Goal: Information Seeking & Learning: Learn about a topic

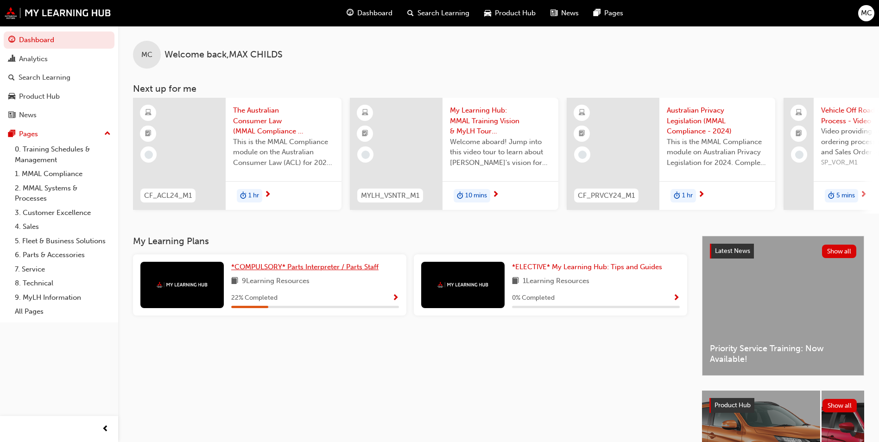
click at [268, 271] on span "*COMPULSORY* Parts Interpreter / Parts Staff" at bounding box center [304, 267] width 147 height 8
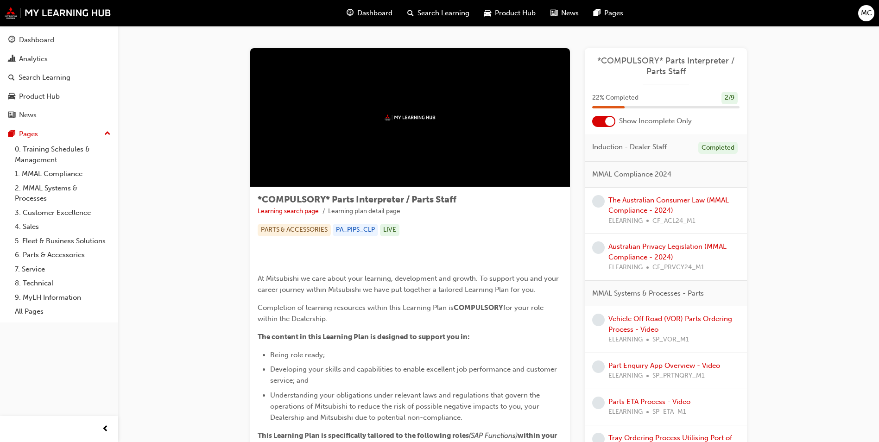
click at [604, 123] on div at bounding box center [603, 121] width 23 height 11
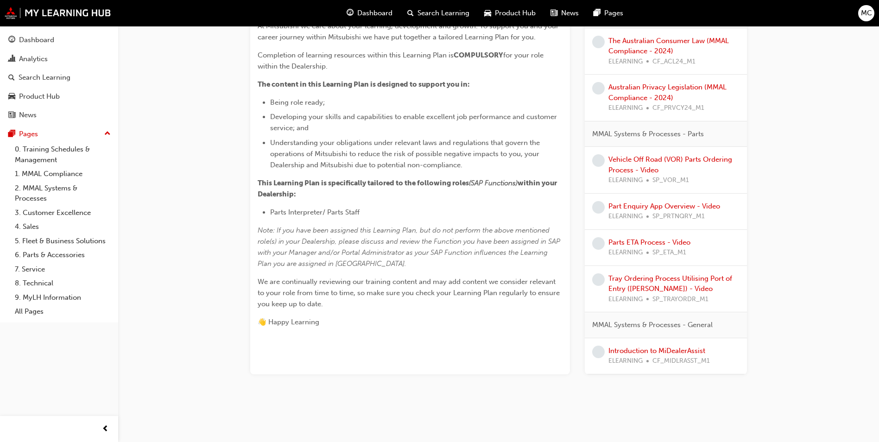
scroll to position [324, 0]
click at [54, 172] on link "1. MMAL Compliance" at bounding box center [62, 174] width 103 height 14
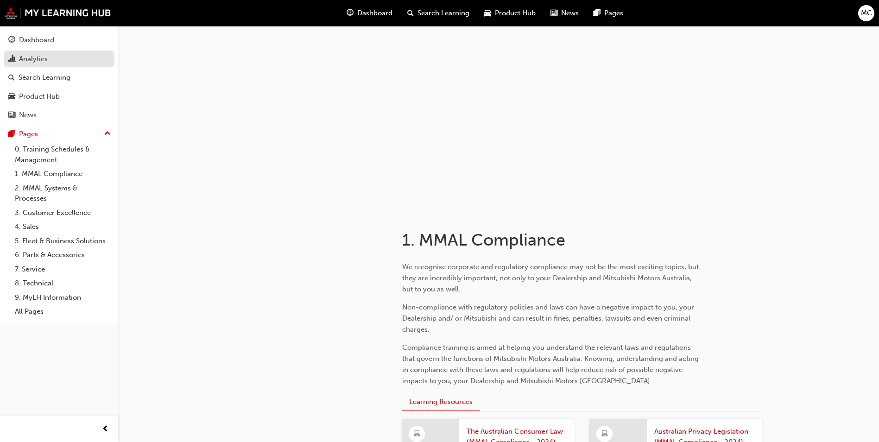
click at [30, 56] on div "Analytics" at bounding box center [33, 59] width 29 height 11
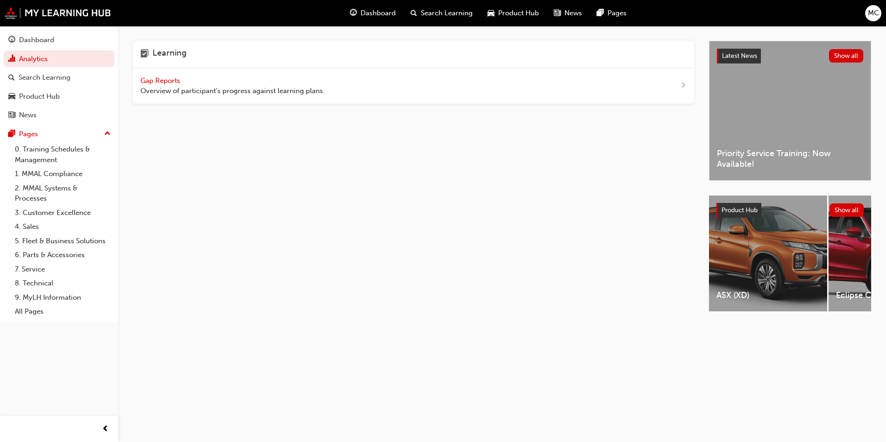
click at [533, 12] on span "Product Hub" at bounding box center [518, 13] width 41 height 11
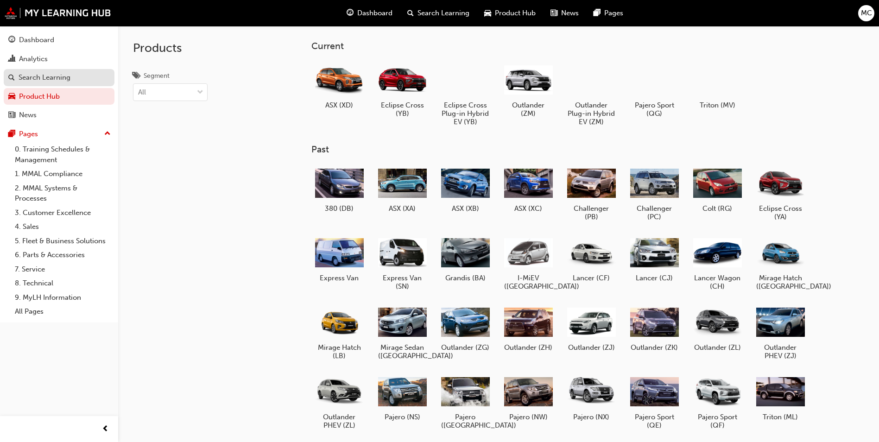
click at [55, 78] on div "Search Learning" at bounding box center [45, 77] width 52 height 11
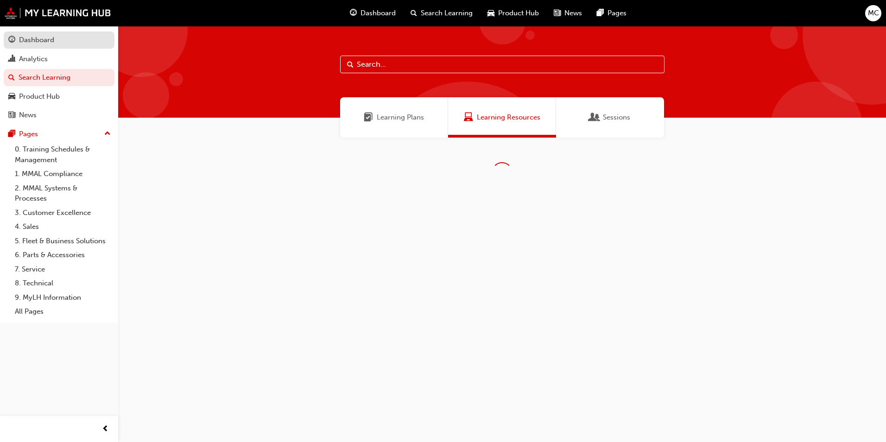
click at [51, 40] on div "Dashboard" at bounding box center [36, 40] width 35 height 11
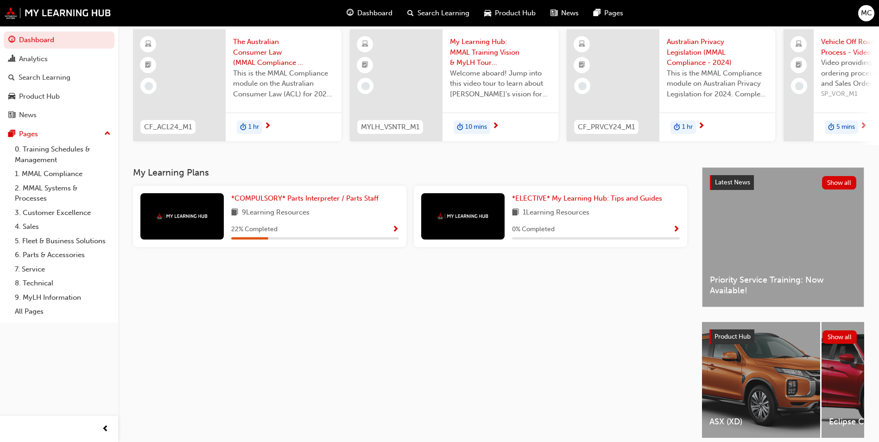
scroll to position [112, 0]
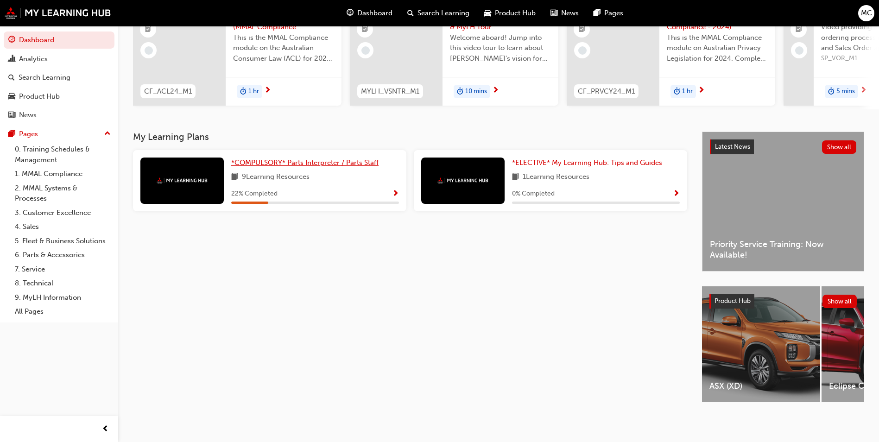
click at [333, 161] on span "*COMPULSORY* Parts Interpreter / Parts Staff" at bounding box center [304, 162] width 147 height 8
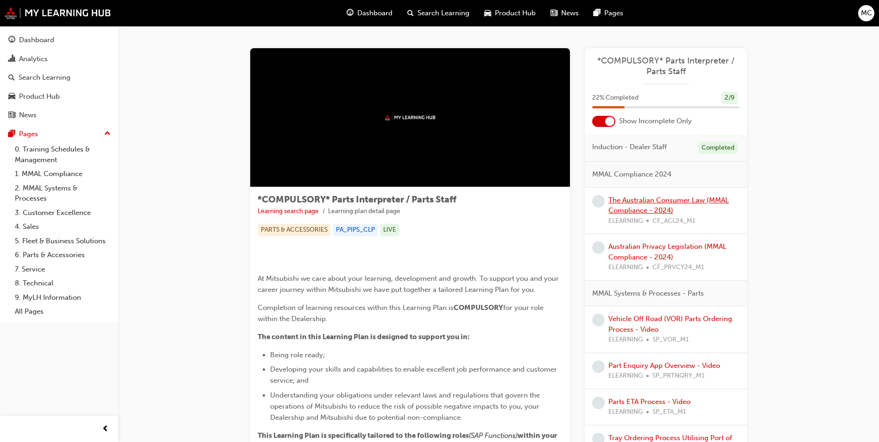
click at [629, 210] on link "The Australian Consumer Law (MMAL Compliance - 2024)" at bounding box center [668, 205] width 120 height 19
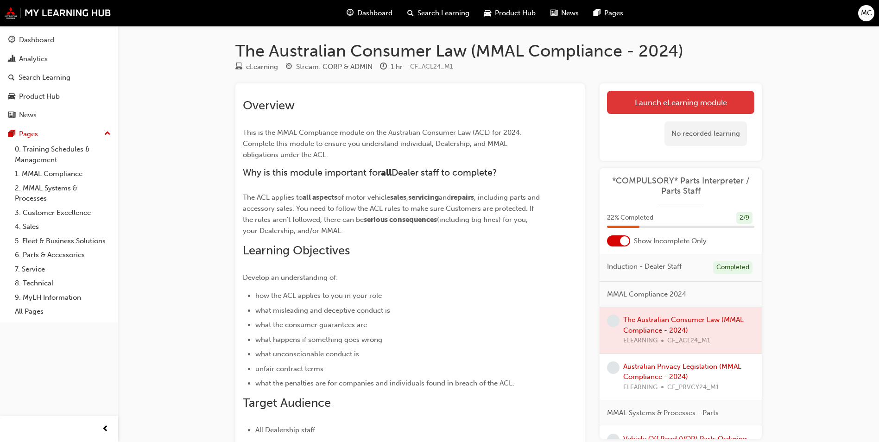
click at [673, 109] on link "Launch eLearning module" at bounding box center [680, 102] width 147 height 23
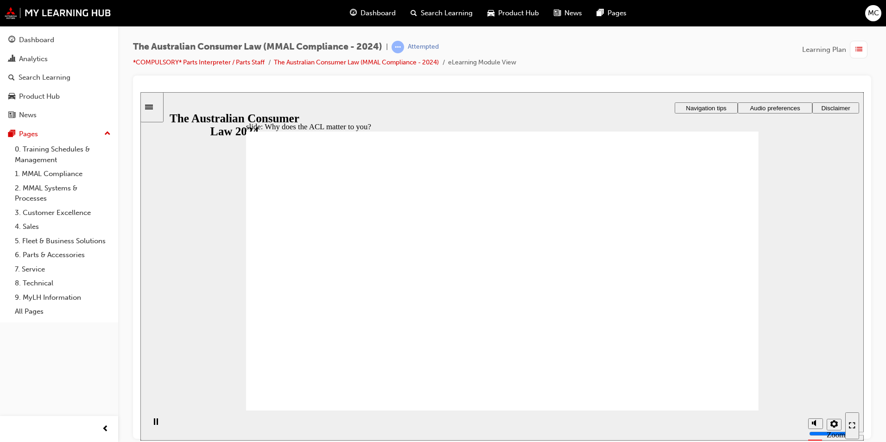
radio input "true"
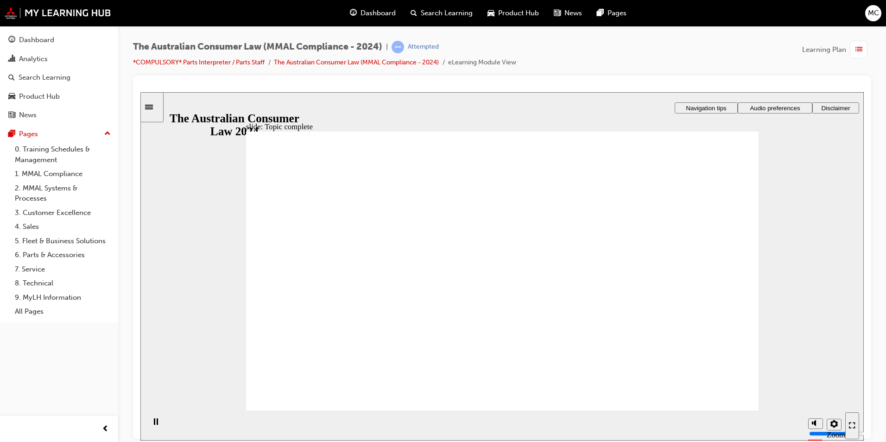
drag, startPoint x: 494, startPoint y: 227, endPoint x: 588, endPoint y: 296, distance: 116.3
drag, startPoint x: 620, startPoint y: 309, endPoint x: 634, endPoint y: 313, distance: 14.1
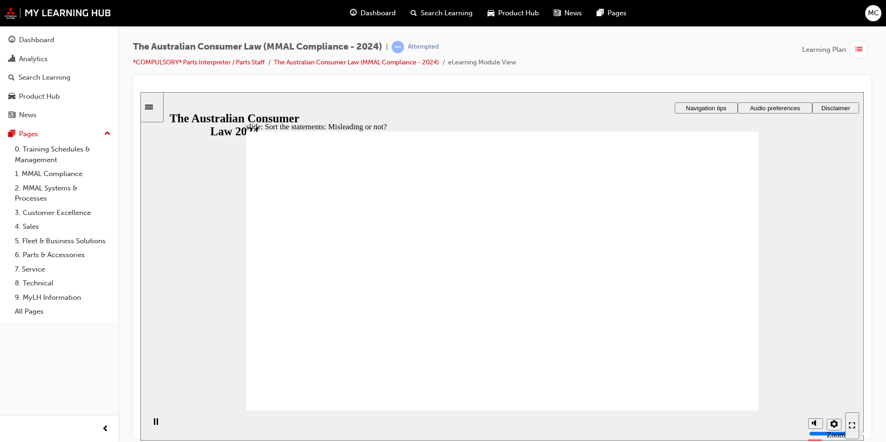
drag, startPoint x: 631, startPoint y: 296, endPoint x: 448, endPoint y: 299, distance: 182.5
drag, startPoint x: 481, startPoint y: 220, endPoint x: 484, endPoint y: 229, distance: 9.2
drag, startPoint x: 465, startPoint y: 251, endPoint x: 551, endPoint y: 336, distance: 121.2
drag, startPoint x: 460, startPoint y: 213, endPoint x: 441, endPoint y: 211, distance: 18.6
drag, startPoint x: 514, startPoint y: 234, endPoint x: 607, endPoint y: 324, distance: 129.7
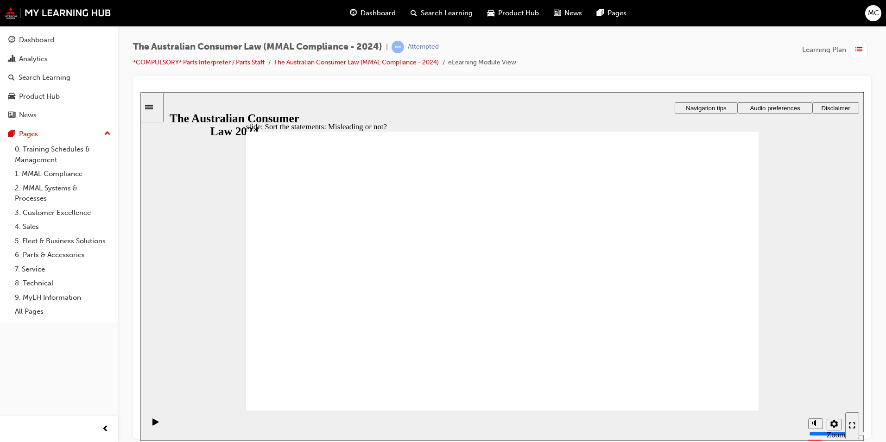
drag, startPoint x: 606, startPoint y: 315, endPoint x: 422, endPoint y: 308, distance: 184.0
drag, startPoint x: 519, startPoint y: 209, endPoint x: 510, endPoint y: 212, distance: 9.5
drag, startPoint x: 505, startPoint y: 231, endPoint x: 603, endPoint y: 327, distance: 137.2
drag, startPoint x: 528, startPoint y: 252, endPoint x: 419, endPoint y: 346, distance: 143.6
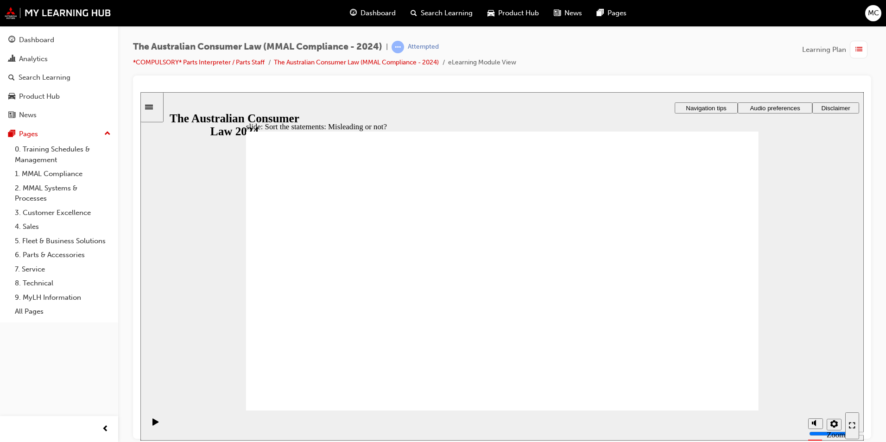
drag, startPoint x: 486, startPoint y: 208, endPoint x: 395, endPoint y: 305, distance: 133.4
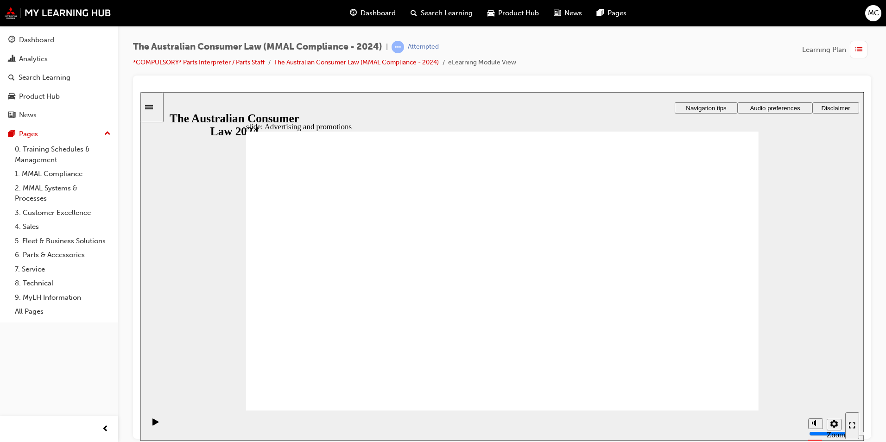
drag, startPoint x: 623, startPoint y: 259, endPoint x: 662, endPoint y: 252, distance: 40.2
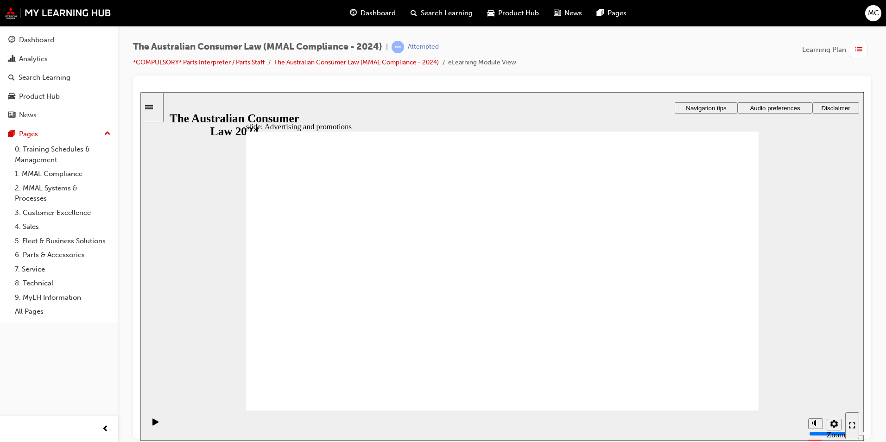
drag, startPoint x: 676, startPoint y: 203, endPoint x: 938, endPoint y: 533, distance: 421.0
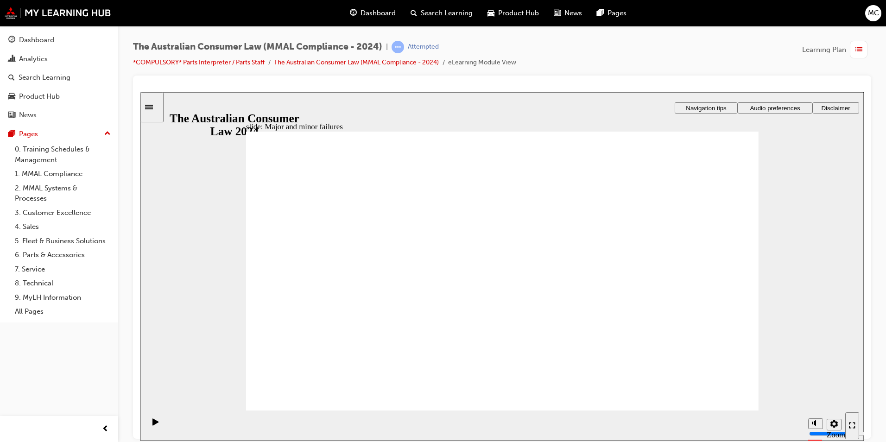
drag, startPoint x: 460, startPoint y: 233, endPoint x: 334, endPoint y: 321, distance: 153.7
drag, startPoint x: 293, startPoint y: 323, endPoint x: 324, endPoint y: 316, distance: 31.3
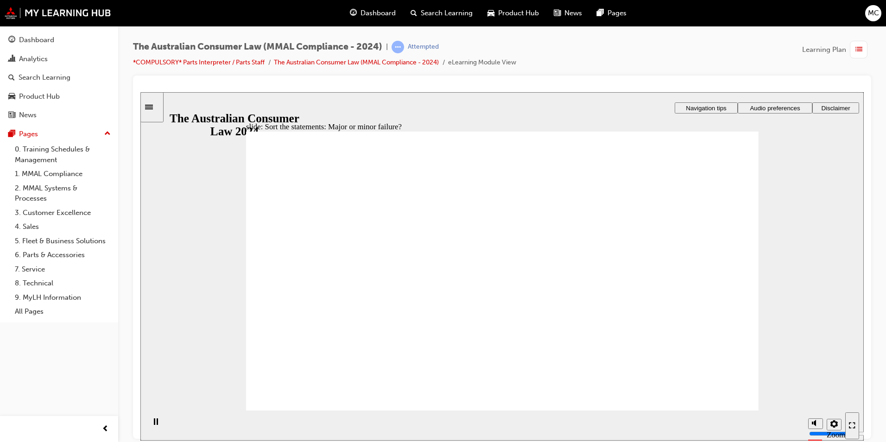
drag, startPoint x: 324, startPoint y: 316, endPoint x: 610, endPoint y: 327, distance: 286.9
drag, startPoint x: 447, startPoint y: 244, endPoint x: 337, endPoint y: 347, distance: 150.8
drag, startPoint x: 441, startPoint y: 249, endPoint x: 585, endPoint y: 348, distance: 175.0
drag, startPoint x: 551, startPoint y: 246, endPoint x: 458, endPoint y: 344, distance: 135.0
drag, startPoint x: 499, startPoint y: 245, endPoint x: 359, endPoint y: 369, distance: 187.1
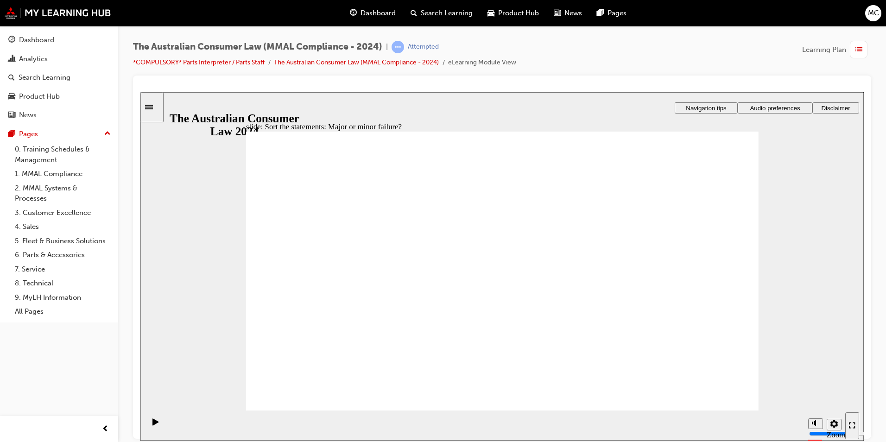
drag, startPoint x: 433, startPoint y: 244, endPoint x: 326, endPoint y: 325, distance: 134.0
drag, startPoint x: 468, startPoint y: 256, endPoint x: 361, endPoint y: 336, distance: 133.7
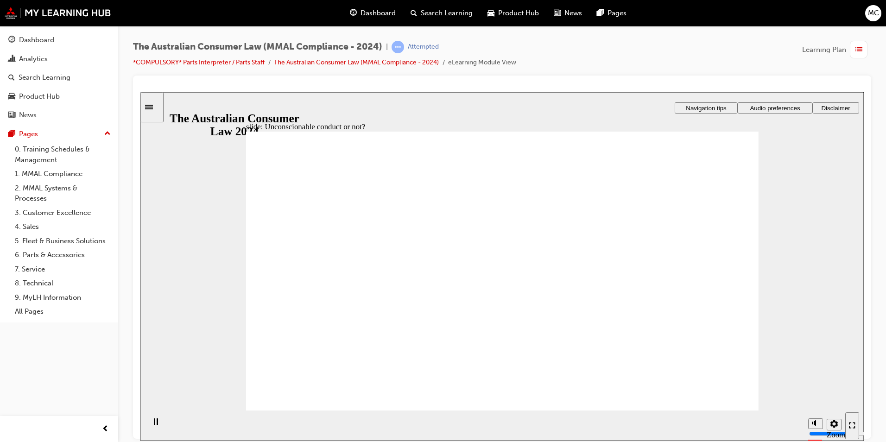
drag, startPoint x: 510, startPoint y: 220, endPoint x: 654, endPoint y: 304, distance: 166.9
drag, startPoint x: 680, startPoint y: 323, endPoint x: 399, endPoint y: 317, distance: 281.2
drag, startPoint x: 479, startPoint y: 233, endPoint x: 347, endPoint y: 325, distance: 160.4
drag, startPoint x: 541, startPoint y: 245, endPoint x: 719, endPoint y: 327, distance: 196.7
drag, startPoint x: 526, startPoint y: 219, endPoint x: 651, endPoint y: 340, distance: 173.9
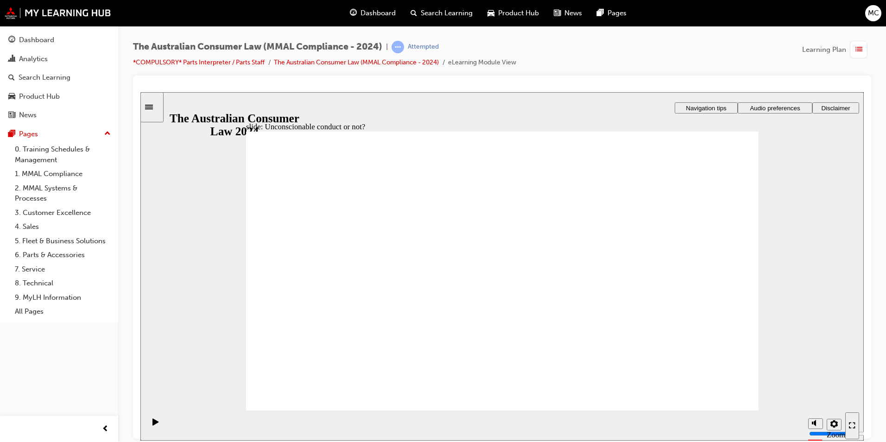
drag, startPoint x: 594, startPoint y: 300, endPoint x: 254, endPoint y: 285, distance: 340.3
drag, startPoint x: 497, startPoint y: 244, endPoint x: 353, endPoint y: 330, distance: 167.8
drag, startPoint x: 509, startPoint y: 243, endPoint x: 354, endPoint y: 311, distance: 169.4
drag, startPoint x: 532, startPoint y: 232, endPoint x: 669, endPoint y: 320, distance: 162.5
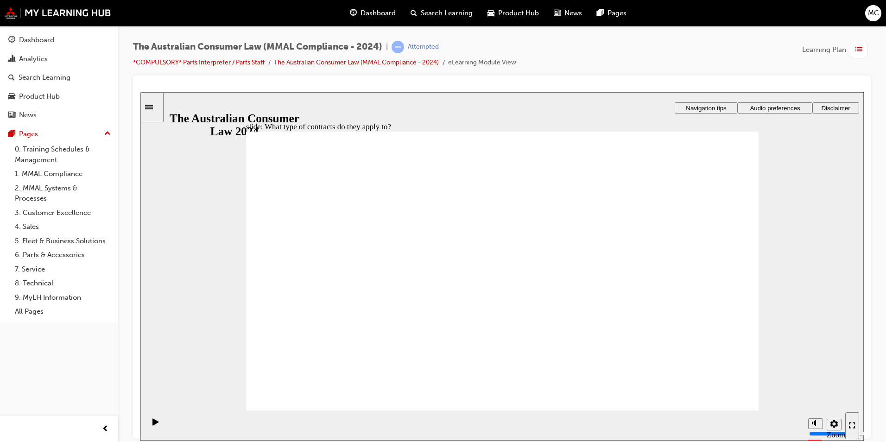
drag, startPoint x: 708, startPoint y: 390, endPoint x: 709, endPoint y: 404, distance: 13.9
drag, startPoint x: 479, startPoint y: 242, endPoint x: 664, endPoint y: 329, distance: 204.1
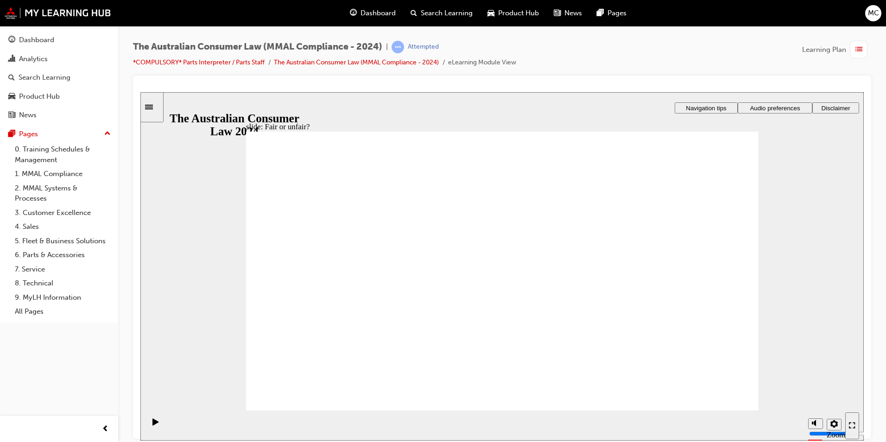
drag, startPoint x: 526, startPoint y: 247, endPoint x: 340, endPoint y: 338, distance: 206.5
drag, startPoint x: 483, startPoint y: 244, endPoint x: 620, endPoint y: 329, distance: 161.6
drag, startPoint x: 495, startPoint y: 235, endPoint x: 654, endPoint y: 313, distance: 177.1
drag, startPoint x: 503, startPoint y: 241, endPoint x: 659, endPoint y: 324, distance: 177.2
drag, startPoint x: 556, startPoint y: 226, endPoint x: 386, endPoint y: 313, distance: 190.8
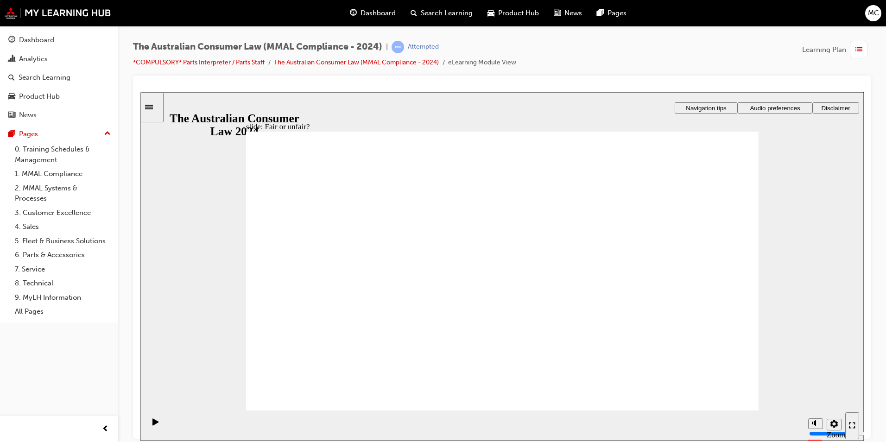
drag, startPoint x: 526, startPoint y: 242, endPoint x: 688, endPoint y: 306, distance: 174.3
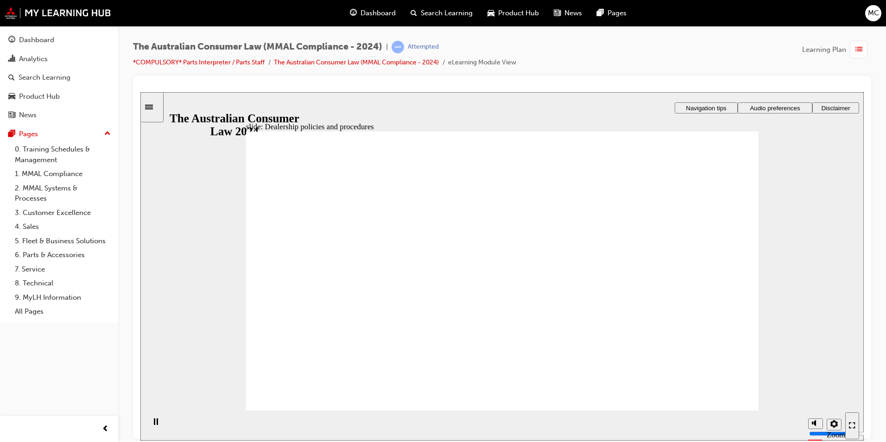
checkbox input "true"
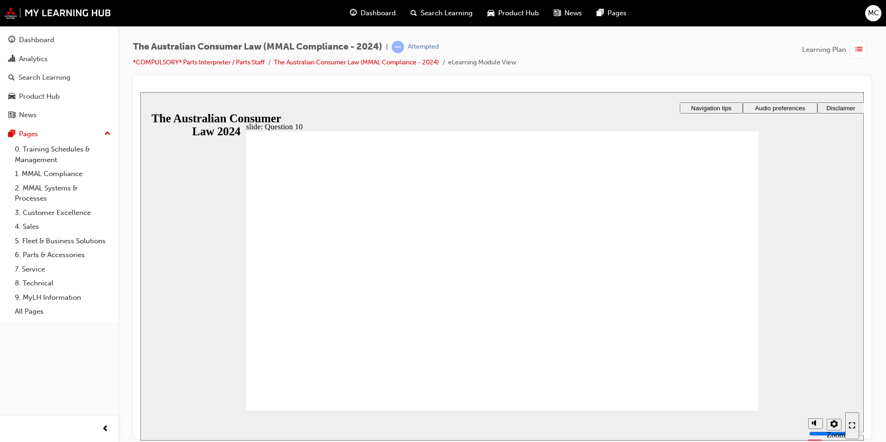
radio input "false"
radio input "true"
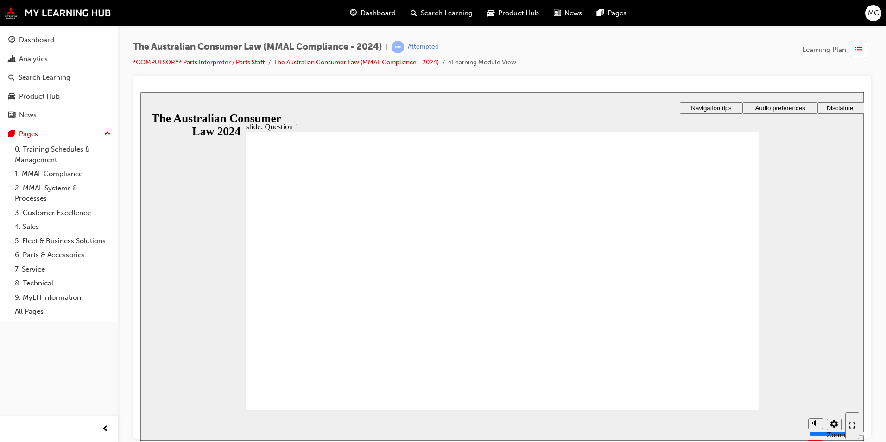
checkbox input "true"
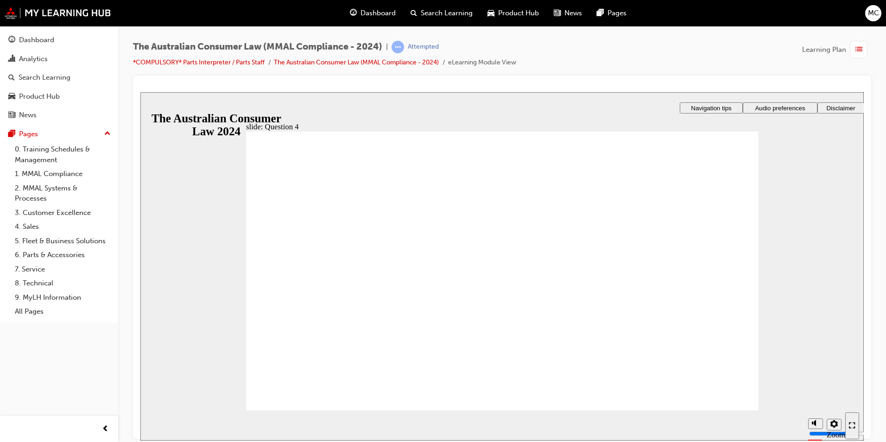
checkbox input "true"
drag, startPoint x: 264, startPoint y: 293, endPoint x: 264, endPoint y: 299, distance: 6.0
checkbox input "true"
drag, startPoint x: 260, startPoint y: 315, endPoint x: 280, endPoint y: 386, distance: 74.5
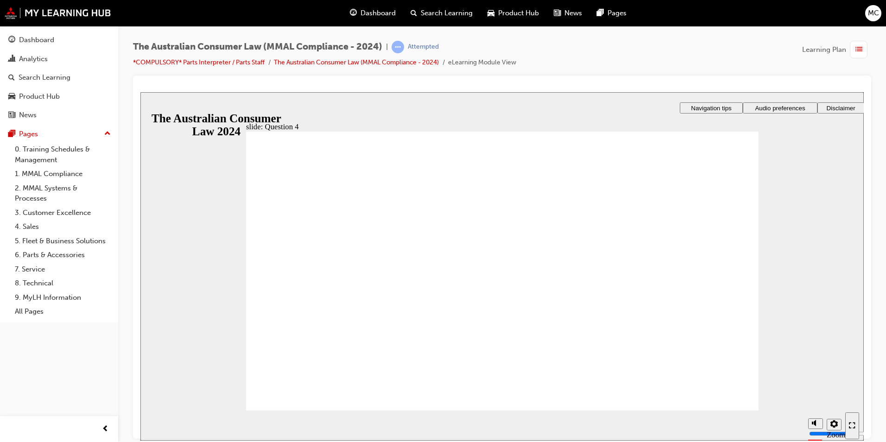
radio input "false"
radio input "true"
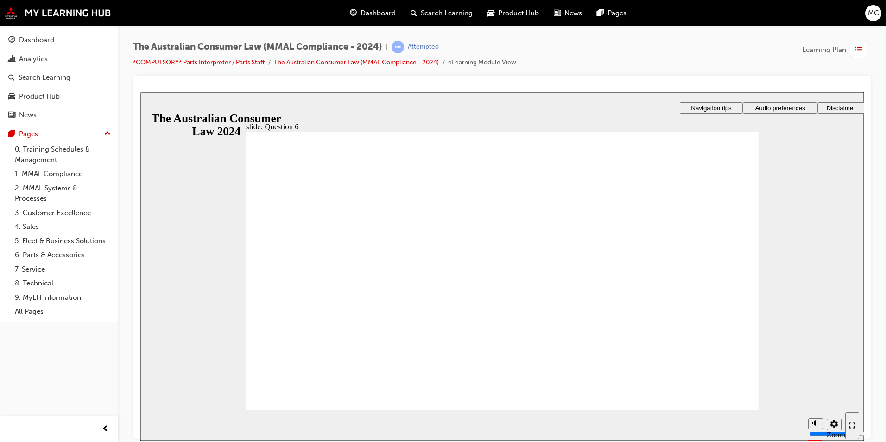
radio input "true"
checkbox input "true"
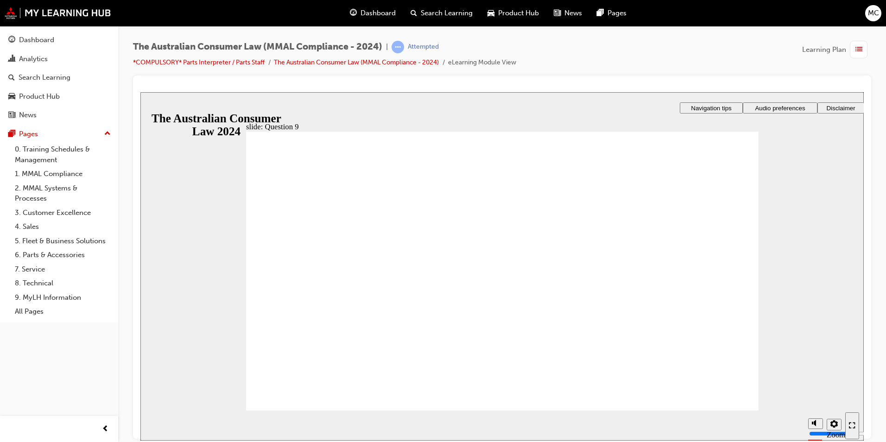
checkbox input "true"
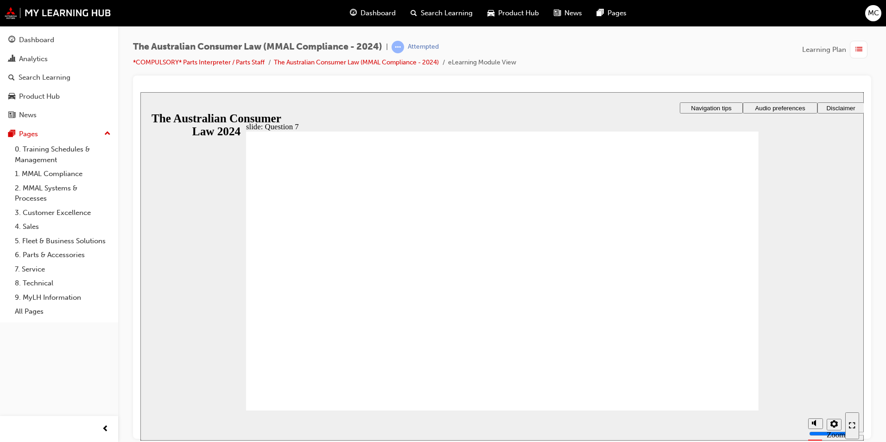
checkbox input "true"
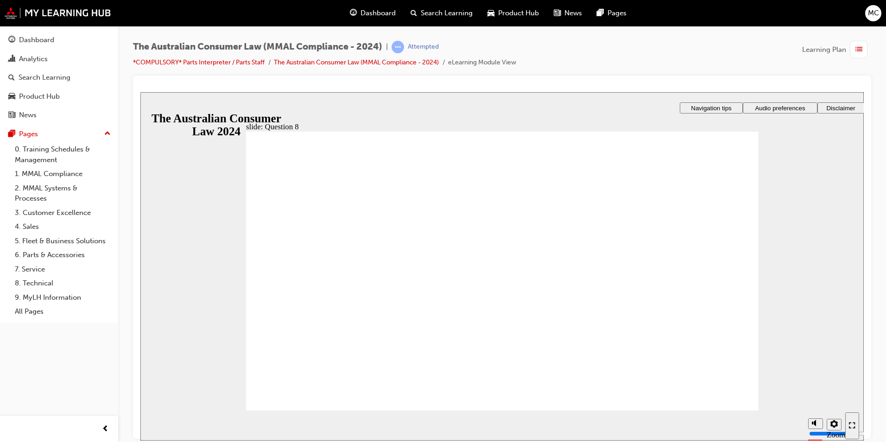
radio input "true"
checkbox input "true"
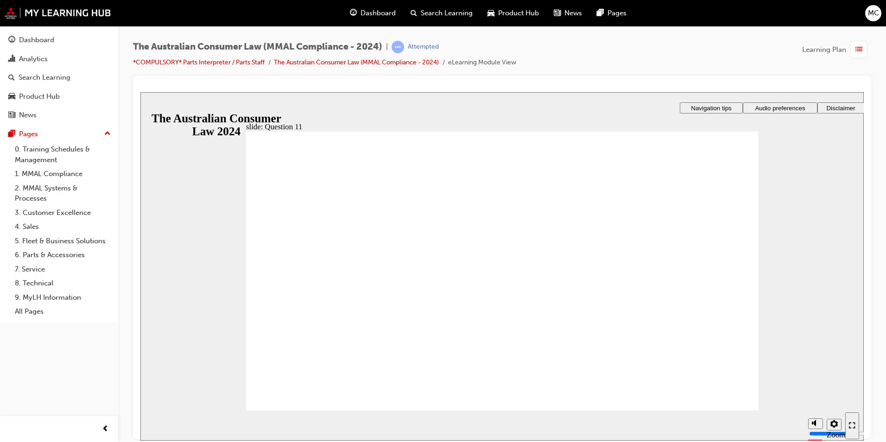
checkbox input "true"
radio input "true"
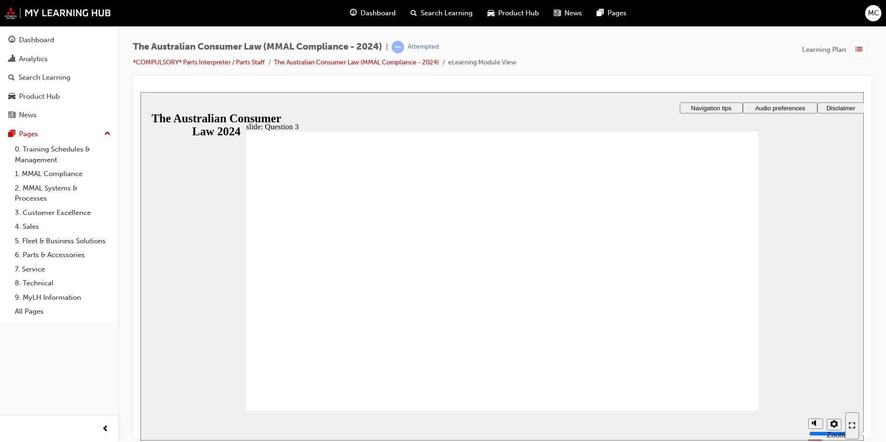
radio input "true"
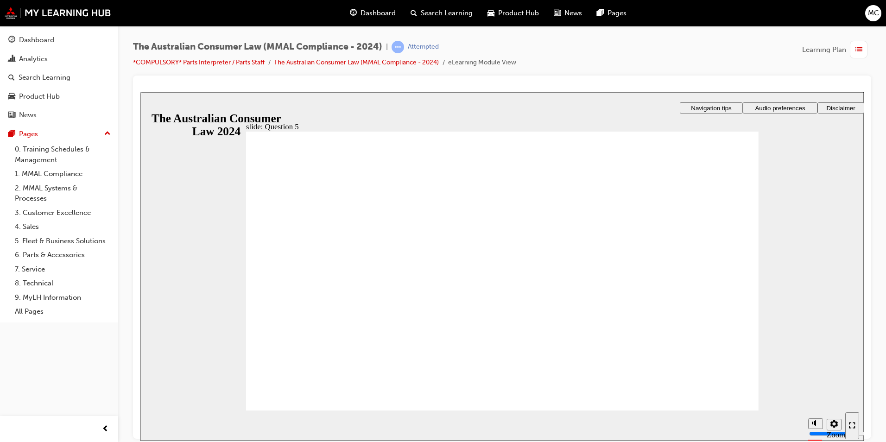
radio input "true"
drag, startPoint x: 305, startPoint y: 383, endPoint x: 299, endPoint y: 396, distance: 13.7
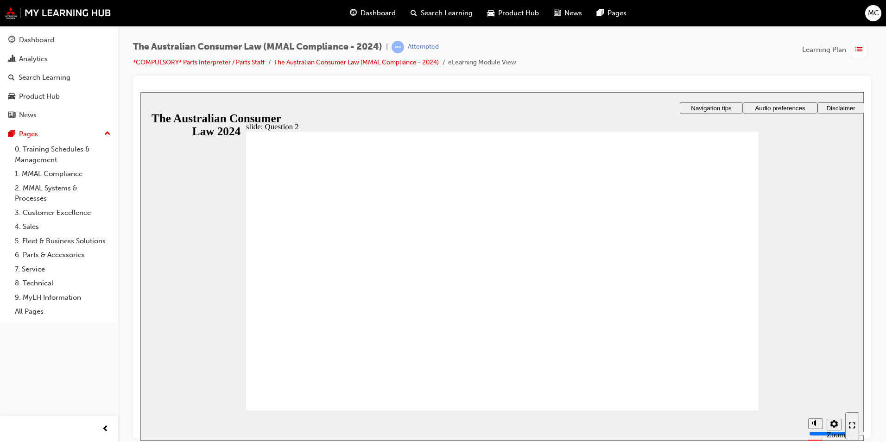
radio input "true"
checkbox input "true"
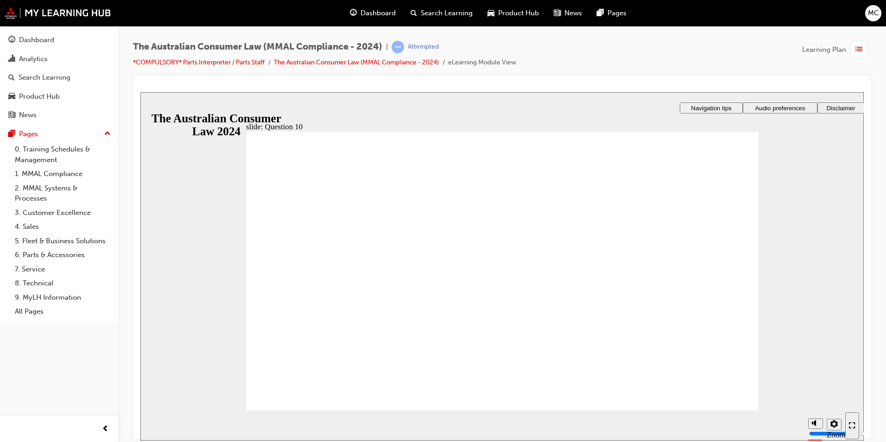
checkbox input "true"
drag, startPoint x: 415, startPoint y: 300, endPoint x: 314, endPoint y: 384, distance: 131.6
radio input "true"
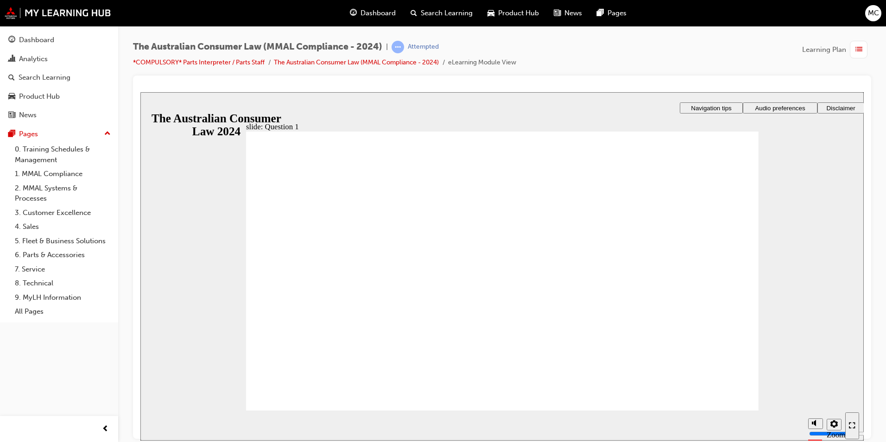
checkbox input "true"
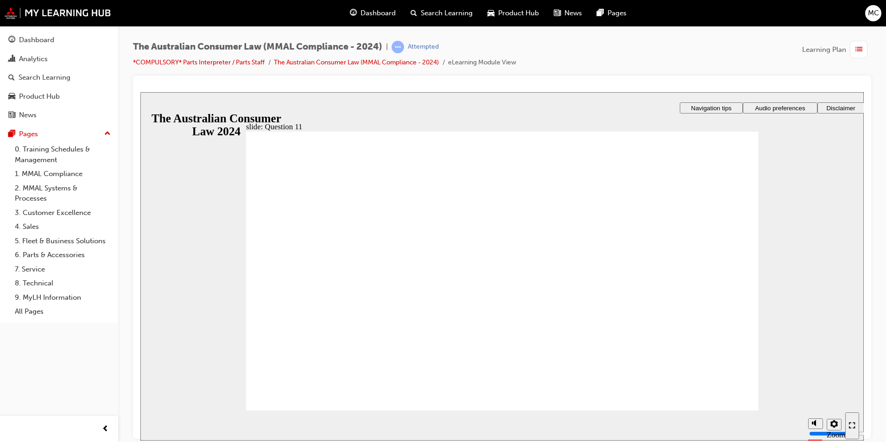
checkbox input "true"
drag, startPoint x: 270, startPoint y: 279, endPoint x: 323, endPoint y: 388, distance: 121.2
radio input "true"
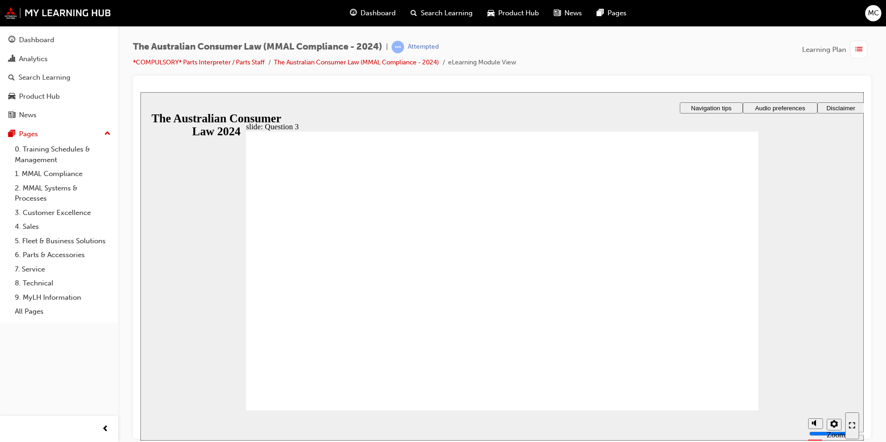
checkbox input "true"
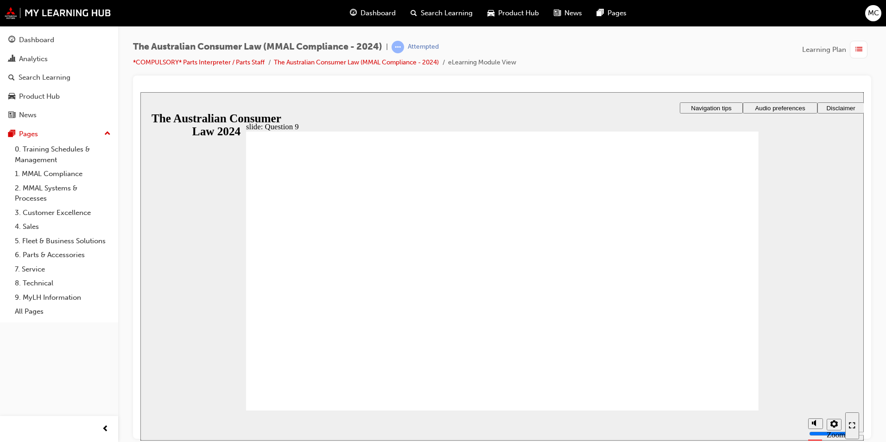
checkbox input "true"
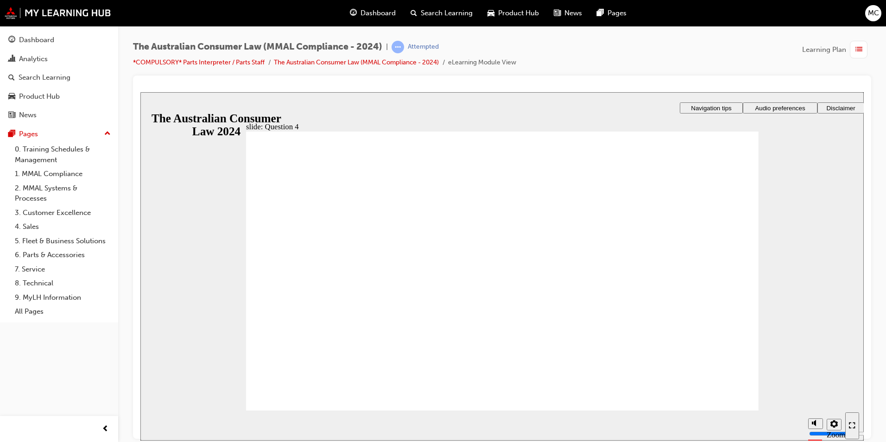
checkbox input "true"
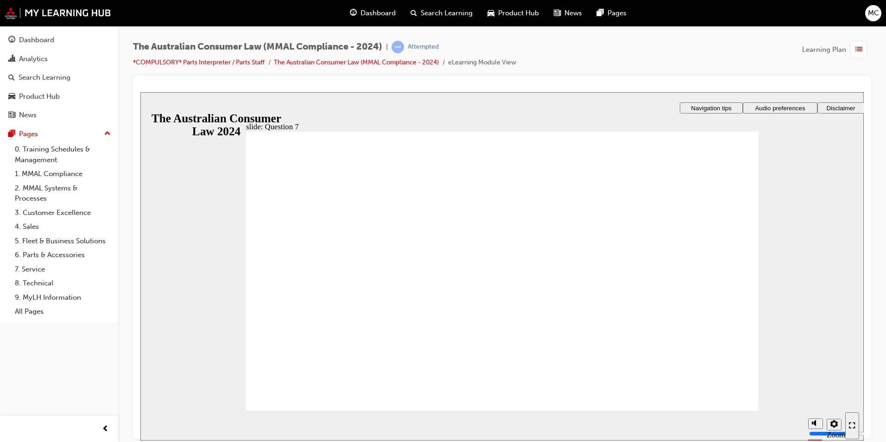
checkbox input "true"
radio input "true"
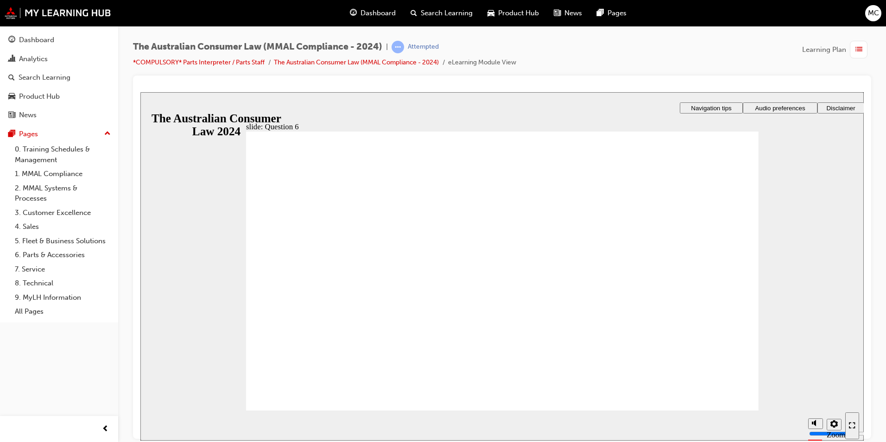
radio input "true"
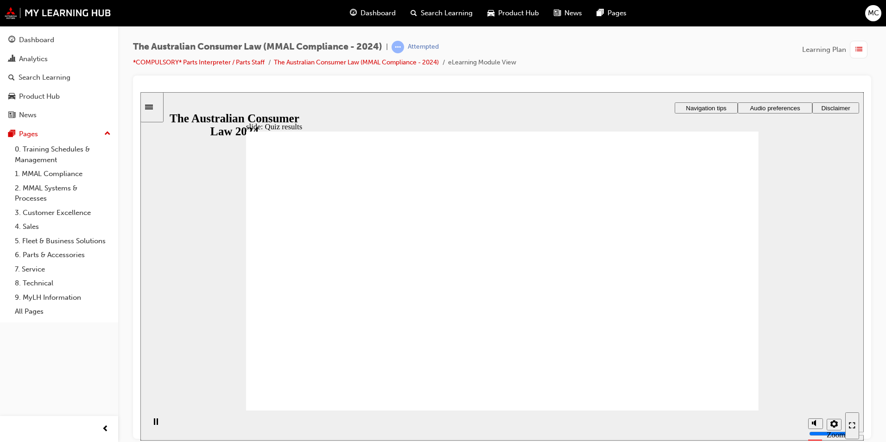
radio input "true"
checkbox input "true"
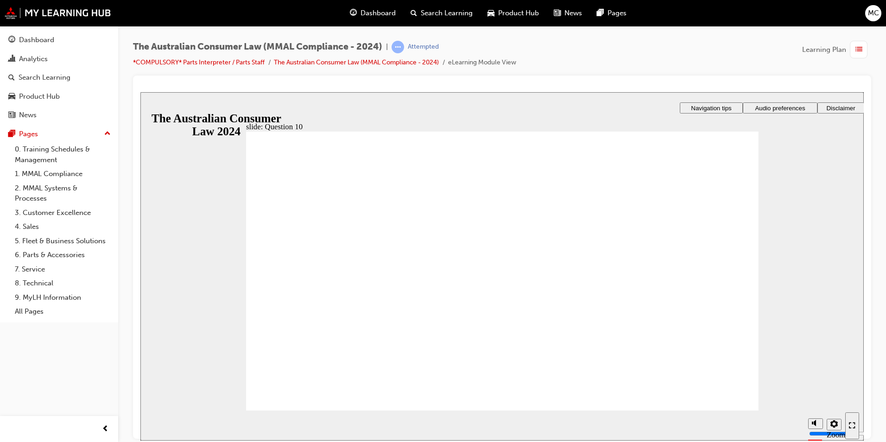
checkbox input "false"
checkbox input "true"
